Goal: Transaction & Acquisition: Obtain resource

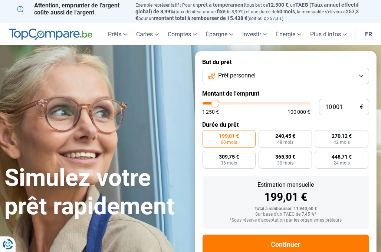
type input "16 750"
type input "16750"
click at [222, 104] on input "range" at bounding box center [256, 103] width 108 height 2
radio input "false"
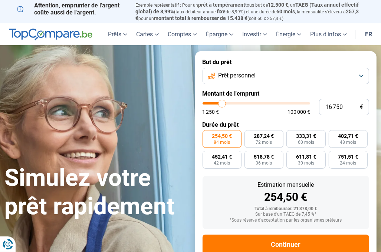
scroll to position [22, 0]
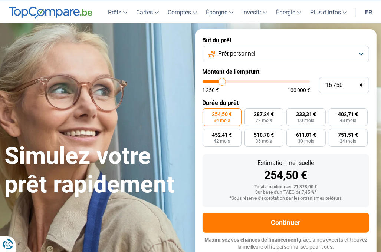
type input "26 000"
type input "26000"
click at [231, 83] on input "range" at bounding box center [256, 81] width 108 height 2
radio input "false"
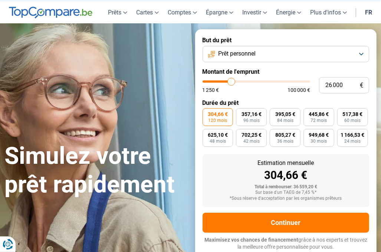
type input "34 000"
type input "34000"
click at [239, 81] on input "range" at bounding box center [256, 81] width 108 height 2
type input "37 250"
type input "37250"
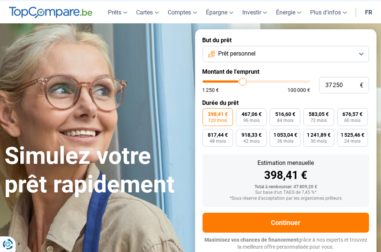
type input "37 500"
type input "37500"
type input "38 000"
type input "38000"
type input "38 250"
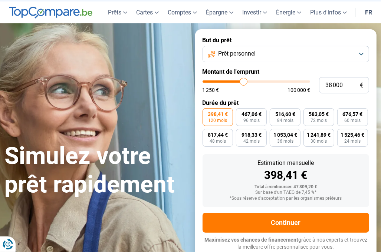
type input "38250"
type input "38 500"
type input "38500"
type input "39 000"
type input "39000"
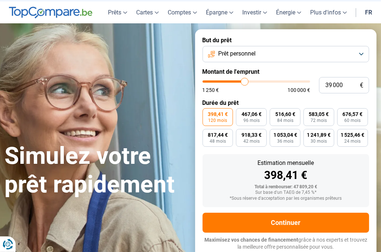
type input "39 250"
type input "39250"
type input "39 500"
type input "39500"
type input "39 750"
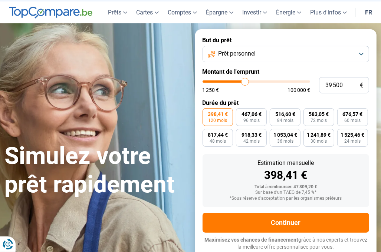
type input "39750"
type input "40 000"
type input "40000"
type input "40 500"
type input "40500"
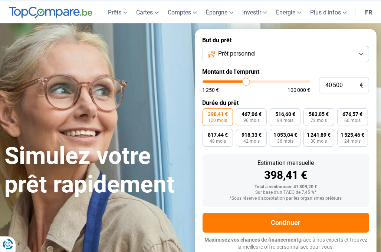
type input "40 750"
type input "40750"
type input "41 000"
type input "41000"
type input "41 250"
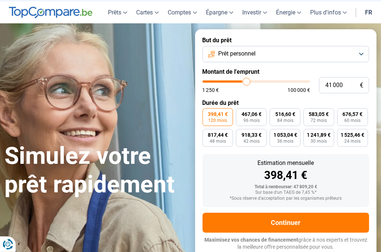
type input "41250"
type input "41 750"
type input "41750"
type input "42 500"
type input "42500"
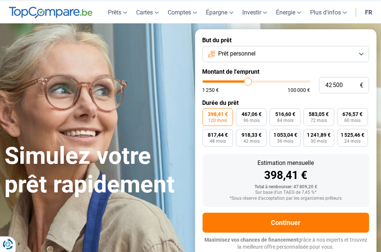
type input "43 250"
type input "43250"
type input "44 000"
type input "44000"
type input "44 250"
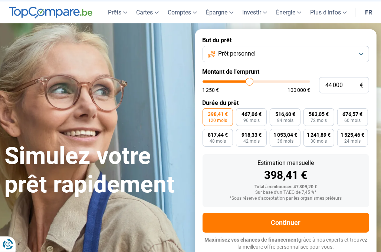
type input "44250"
type input "44 500"
type input "44500"
type input "44 750"
type input "44750"
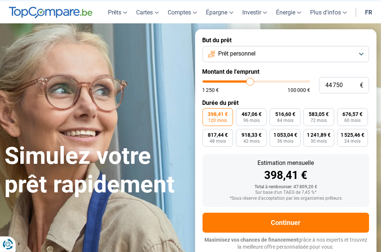
type input "45 000"
type input "45000"
type input "45 500"
type input "45500"
type input "45 750"
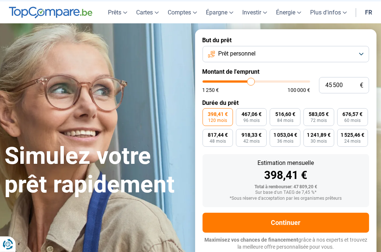
type input "45750"
type input "46 250"
type input "46250"
type input "46 500"
type input "46500"
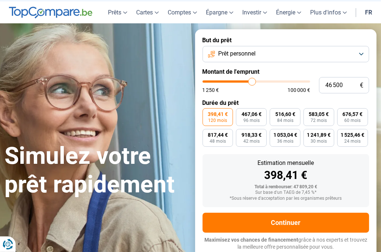
type input "47 000"
type input "47000"
type input "47 250"
type input "47250"
type input "47 500"
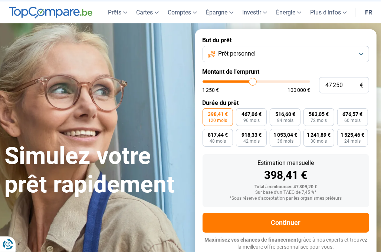
type input "47500"
type input "47 750"
type input "47750"
type input "48 000"
type input "48000"
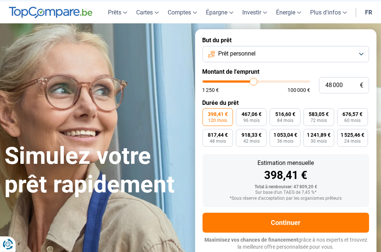
type input "48 750"
type input "48750"
type input "48 000"
type input "48000"
type input "47 750"
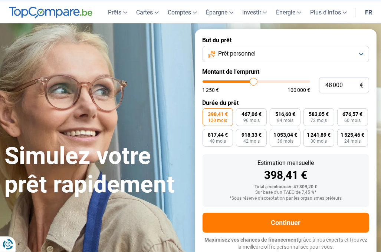
type input "47750"
type input "46 500"
type input "46500"
type input "45 750"
type input "45750"
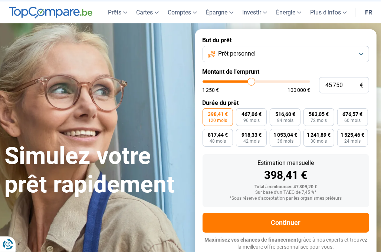
type input "44 500"
type input "44500"
type input "44 250"
type input "44250"
type input "44 000"
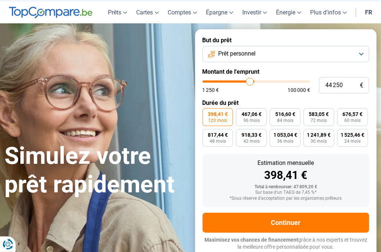
type input "44000"
type input "43 750"
type input "43750"
type input "44 000"
type input "44000"
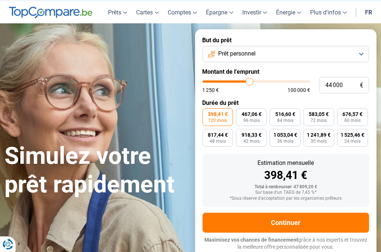
type input "44 250"
type input "44250"
type input "44 500"
type input "44500"
type input "44 750"
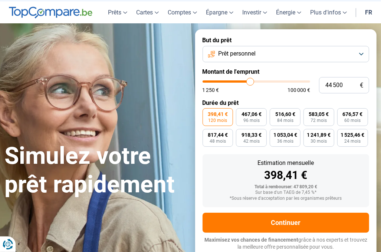
type input "44750"
type input "45 000"
type input "45000"
type input "45 500"
type input "45500"
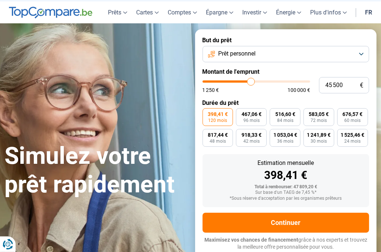
type input "45 750"
type input "45750"
type input "46 000"
type input "46000"
type input "46 250"
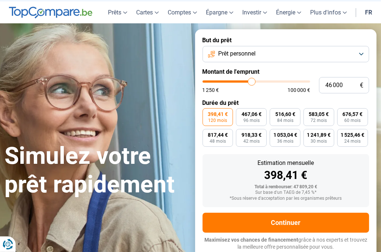
type input "46250"
type input "46 500"
type input "46500"
type input "47 000"
type input "47000"
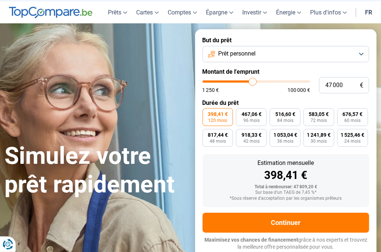
type input "47 500"
type input "47500"
type input "48 000"
type input "48000"
type input "48 250"
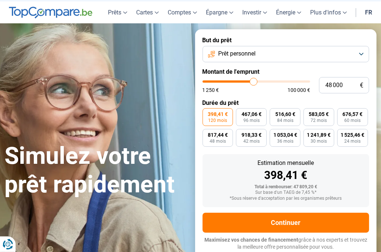
type input "48250"
type input "48 750"
type input "48750"
type input "49 000"
type input "49000"
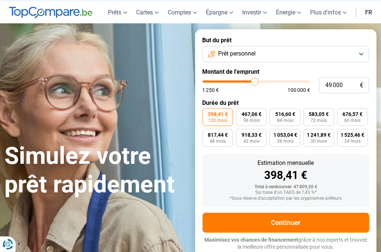
type input "49 250"
type input "49250"
type input "49 500"
type input "49500"
type input "49 750"
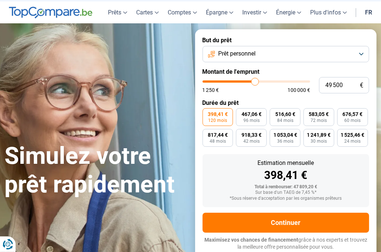
type input "49750"
type input "50 000"
type input "50000"
type input "50 500"
type input "50500"
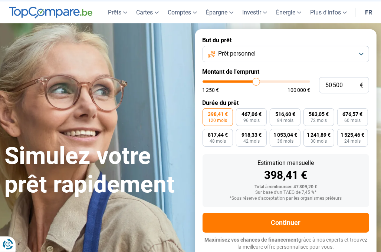
type input "51 000"
type input "51000"
type input "51 500"
type input "51500"
type input "52 000"
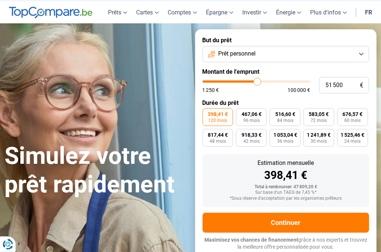
type input "52000"
type input "51 500"
type input "51500"
type input "51 250"
type input "51250"
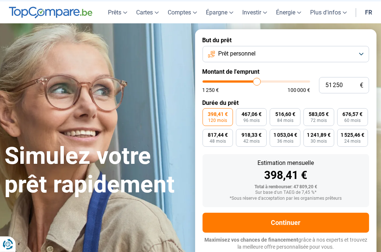
type input "51 000"
type input "51000"
type input "50 750"
type input "50750"
type input "50 500"
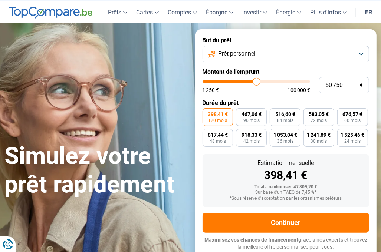
type input "50500"
type input "50 000"
type input "50000"
type input "49 750"
type input "49750"
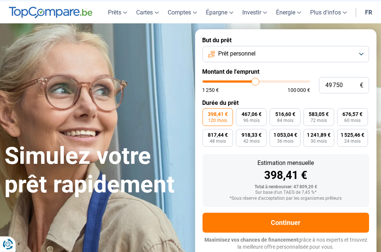
type input "50 000"
type input "50000"
type input "50 500"
drag, startPoint x: 242, startPoint y: 81, endPoint x: 256, endPoint y: 82, distance: 13.7
type input "50500"
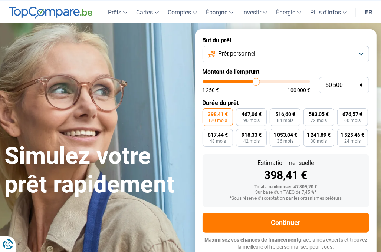
click at [256, 82] on input "range" at bounding box center [256, 81] width 108 height 2
drag, startPoint x: 346, startPoint y: 88, endPoint x: 332, endPoint y: 87, distance: 13.4
click at [332, 87] on input "50 500" at bounding box center [344, 85] width 50 height 16
type input "500"
type input "1250"
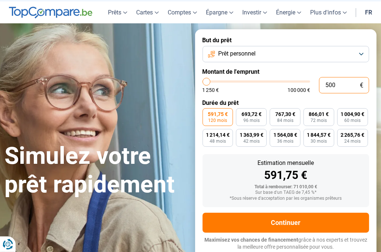
type input "5 000"
type input "5000"
type input "50 000"
type input "50000"
type input "5 000"
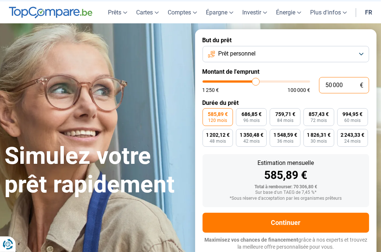
type input "5000"
radio input "true"
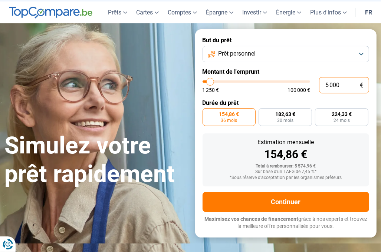
scroll to position [1, 0]
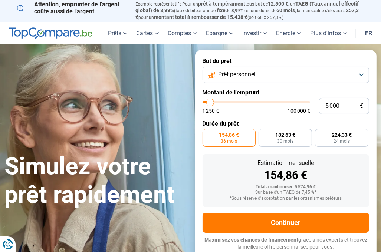
click at [258, 113] on div "1 250 € 100 000 €" at bounding box center [256, 110] width 108 height 5
drag, startPoint x: 344, startPoint y: 108, endPoint x: 325, endPoint y: 106, distance: 19.0
click at [325, 106] on input "5 000" at bounding box center [344, 106] width 50 height 16
type input "7"
type input "1250"
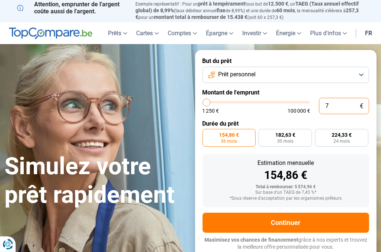
type input "70"
type input "1250"
type input "700"
type input "1250"
type input "7 000"
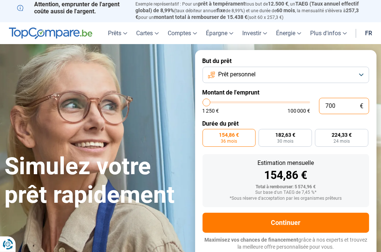
type input "7000"
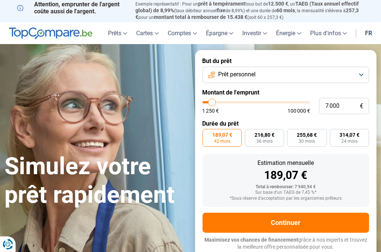
click at [267, 115] on form "But du prêt Prêt personnel Montant de l'emprunt 7 000 € 1 250 € 100 000 € Durée…" at bounding box center [286, 154] width 182 height 208
click at [329, 108] on input "7 000" at bounding box center [344, 106] width 50 height 16
type input "78 000"
type input "78000"
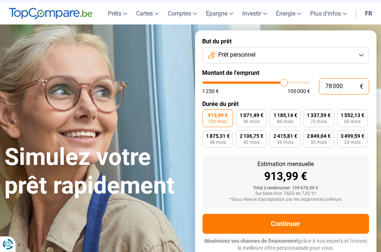
scroll to position [22, 0]
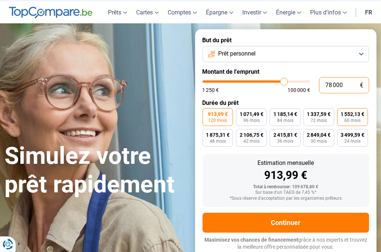
type input "7 800"
type input "7750"
radio input "true"
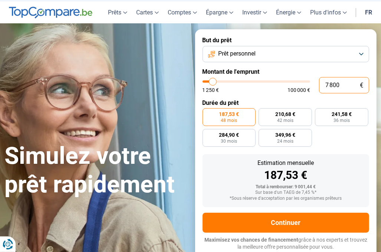
click at [332, 86] on input "7 800" at bounding box center [344, 85] width 50 height 16
type input "700"
type input "1250"
type input "70"
type input "1250"
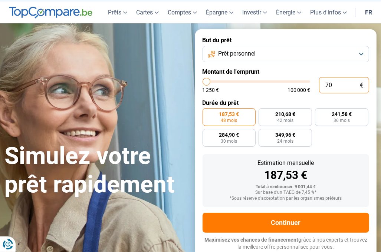
type input "7"
type input "1250"
type input "0"
type input "1250"
type input "1 250"
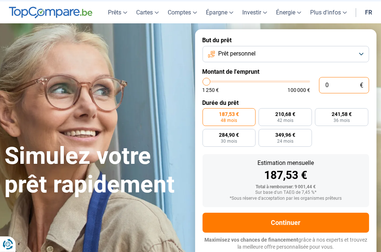
type input "1250"
radio input "true"
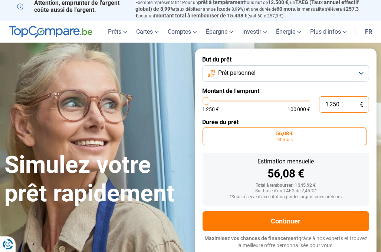
scroll to position [1, 0]
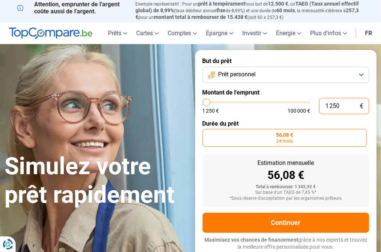
drag, startPoint x: 345, startPoint y: 108, endPoint x: 320, endPoint y: 101, distance: 26.2
click at [318, 105] on div "1 250 € 1 250 € 100 000 €" at bounding box center [285, 106] width 167 height 16
type input "8"
type input "1250"
type input "80"
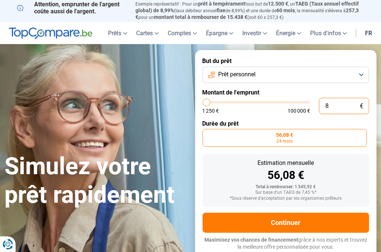
type input "1250"
type input "800"
type input "1250"
type input "8 000"
type input "8000"
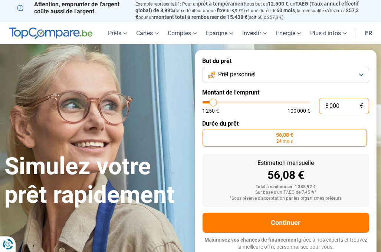
type input "8 000"
radio input "false"
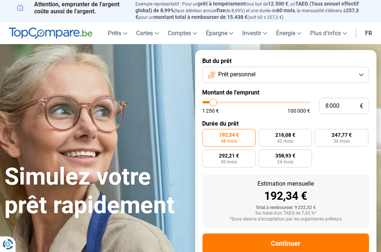
click at [265, 117] on form "But du prêt Prêt personnel Montant de l'emprunt 8 000 € 1 250 € 100 000 € Durée…" at bounding box center [286, 164] width 182 height 229
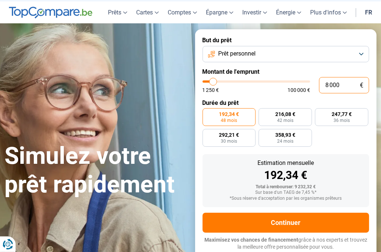
drag, startPoint x: 340, startPoint y: 85, endPoint x: 324, endPoint y: 84, distance: 16.0
click at [324, 84] on input "8 000" at bounding box center [344, 85] width 50 height 16
type input "7"
type input "1250"
type input "70"
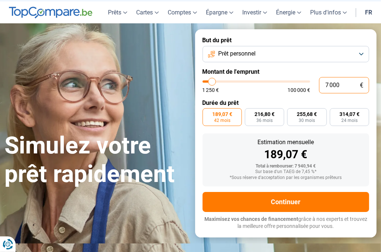
scroll to position [1, 0]
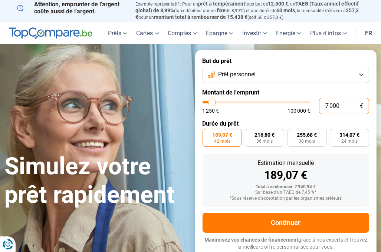
drag, startPoint x: 341, startPoint y: 106, endPoint x: 325, endPoint y: 105, distance: 16.7
click at [325, 105] on input "7 000" at bounding box center [344, 106] width 50 height 16
click at [260, 113] on div "1 250 € 100 000 €" at bounding box center [256, 110] width 108 height 5
click at [326, 105] on input "6 000" at bounding box center [344, 106] width 50 height 16
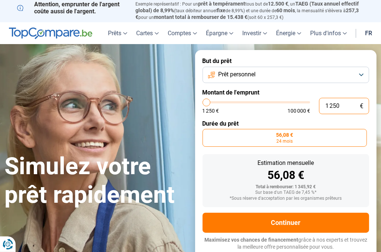
drag, startPoint x: 344, startPoint y: 107, endPoint x: 323, endPoint y: 107, distance: 20.8
click at [323, 107] on input "1 250" at bounding box center [344, 106] width 50 height 16
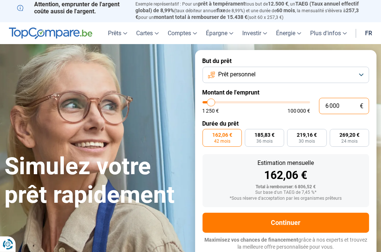
click at [326, 107] on input "6 000" at bounding box center [344, 106] width 50 height 16
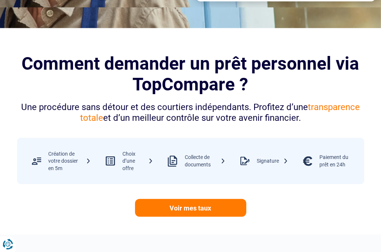
scroll to position [261, 0]
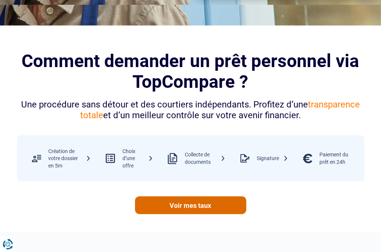
click at [186, 208] on link "Voir mes taux" at bounding box center [190, 205] width 111 height 18
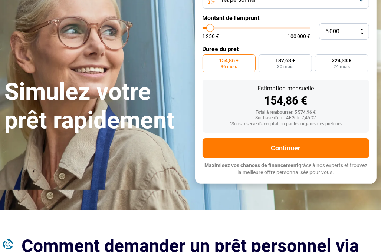
scroll to position [75, 0]
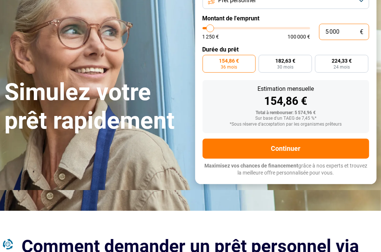
drag, startPoint x: 328, startPoint y: 33, endPoint x: 323, endPoint y: 33, distance: 4.4
click at [323, 33] on input "5 000" at bounding box center [344, 32] width 50 height 16
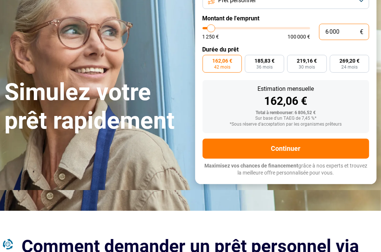
drag, startPoint x: 328, startPoint y: 33, endPoint x: 323, endPoint y: 33, distance: 4.4
click at [323, 33] on input "6 000" at bounding box center [344, 32] width 50 height 16
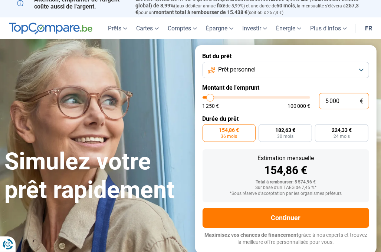
scroll to position [1, 0]
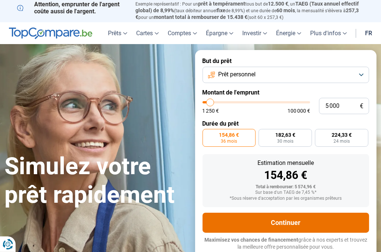
click at [297, 226] on button "Continuer" at bounding box center [285, 223] width 167 height 20
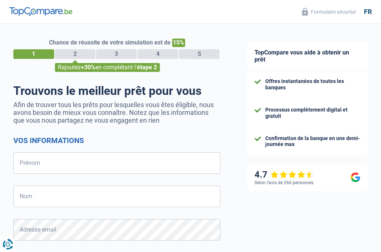
select select "32"
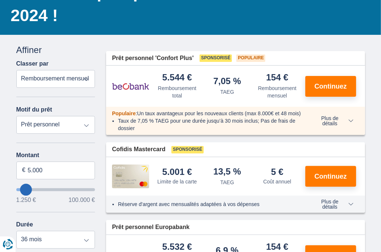
scroll to position [74, 0]
click at [331, 126] on span "Plus de détails" at bounding box center [333, 121] width 40 height 10
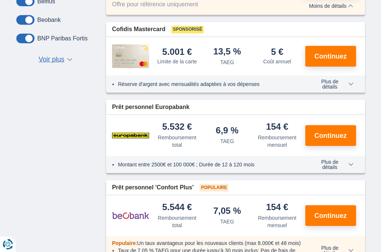
scroll to position [408, 0]
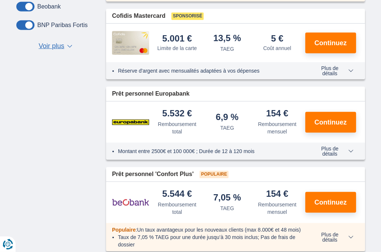
click at [332, 146] on span "Plus de détails" at bounding box center [333, 151] width 40 height 10
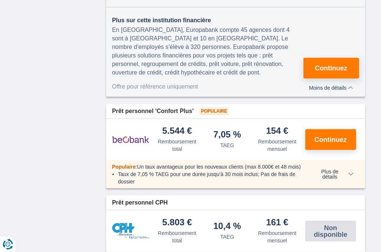
scroll to position [630, 0]
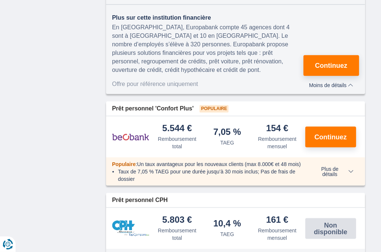
click at [331, 170] on span "Plus de détails" at bounding box center [333, 171] width 40 height 10
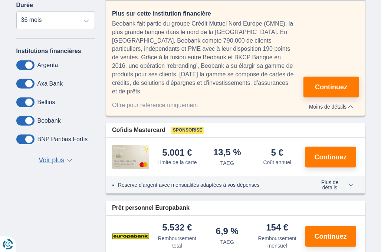
scroll to position [296, 0]
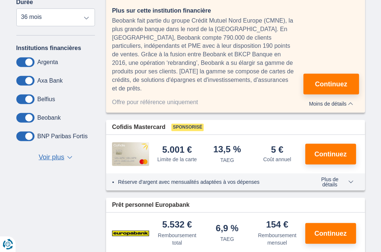
click at [21, 134] on span at bounding box center [25, 137] width 18 height 10
click at [0, 0] on input "checkbox" at bounding box center [0, 0] width 0 height 0
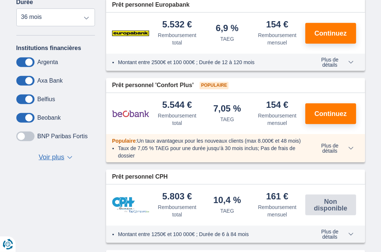
click at [30, 136] on span at bounding box center [25, 137] width 18 height 10
click at [0, 0] on input "checkbox" at bounding box center [0, 0] width 0 height 0
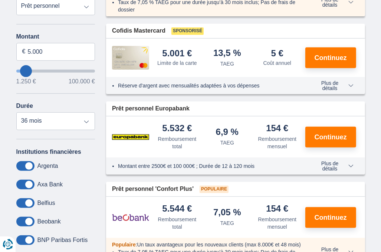
scroll to position [222, 0]
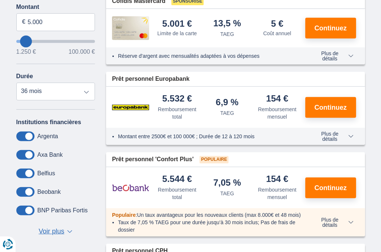
click at [334, 142] on span "Plus de détails" at bounding box center [333, 136] width 40 height 10
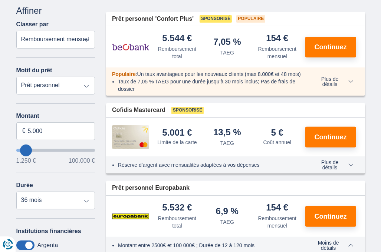
scroll to position [111, 0]
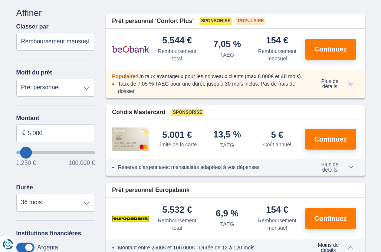
click at [335, 89] on span "Plus de détails" at bounding box center [333, 84] width 40 height 10
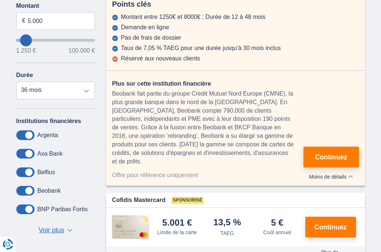
scroll to position [222, 0]
